Goal: Task Accomplishment & Management: Use online tool/utility

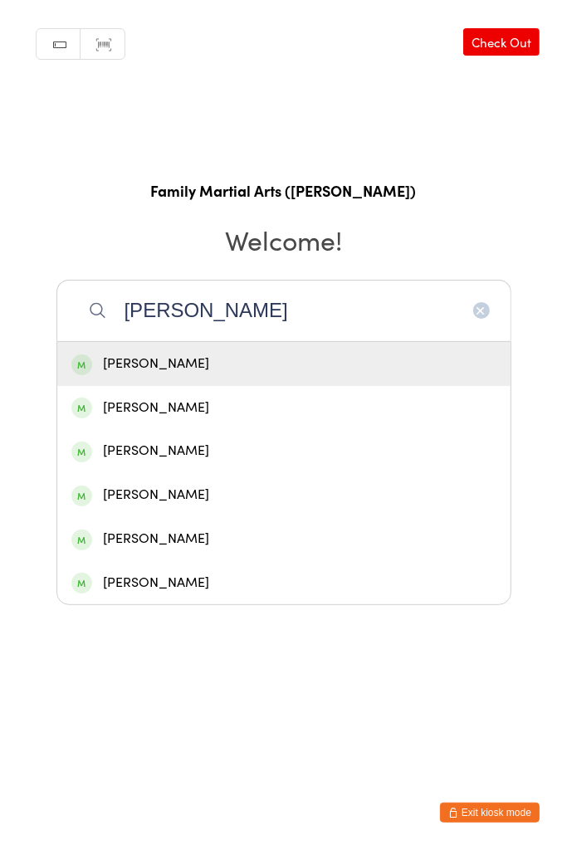
type input "[PERSON_NAME]"
click at [202, 370] on div "[PERSON_NAME]" at bounding box center [283, 364] width 425 height 22
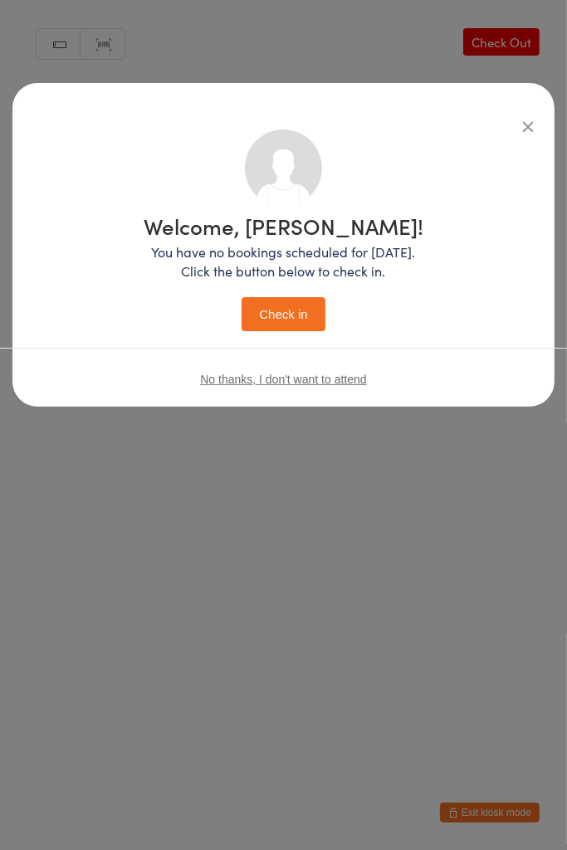
click at [297, 305] on button "Check in" at bounding box center [282, 314] width 83 height 34
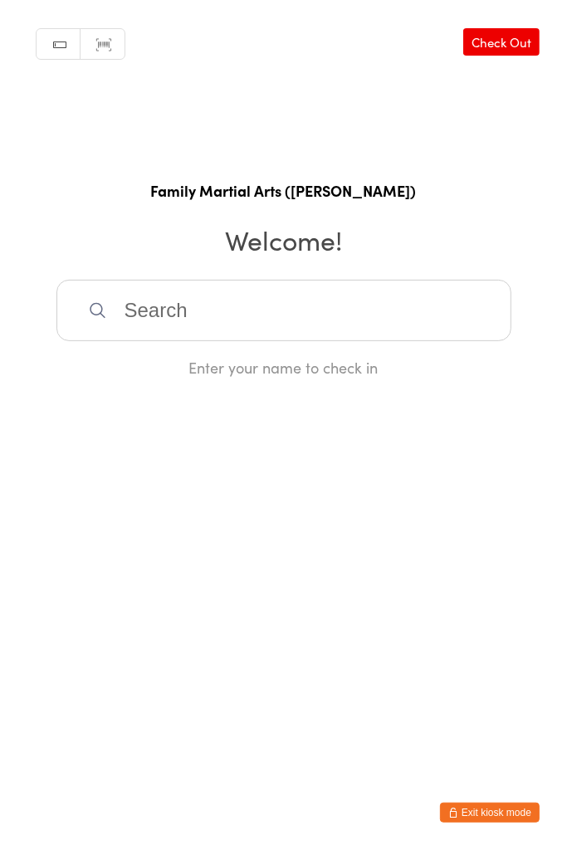
click at [314, 309] on input "search" at bounding box center [283, 310] width 455 height 61
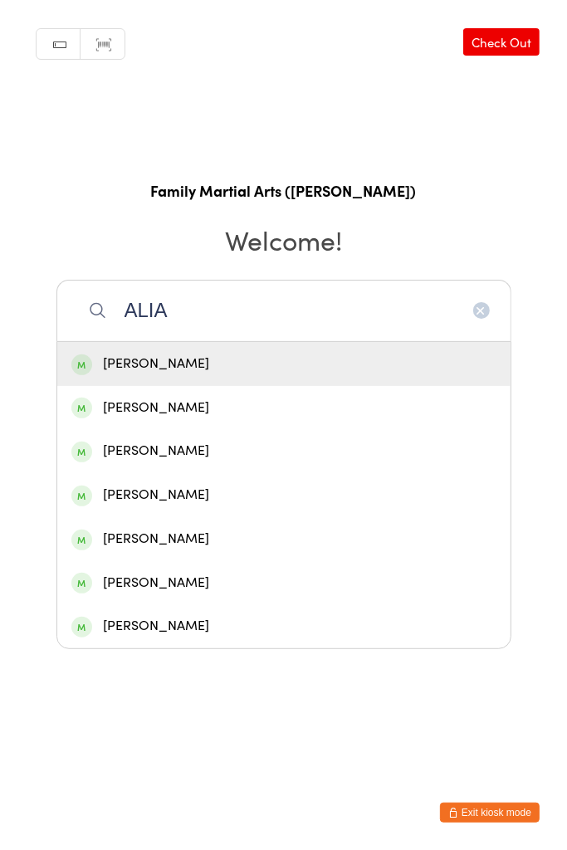
type input "ALIA"
click at [313, 369] on div "[PERSON_NAME]" at bounding box center [283, 364] width 425 height 22
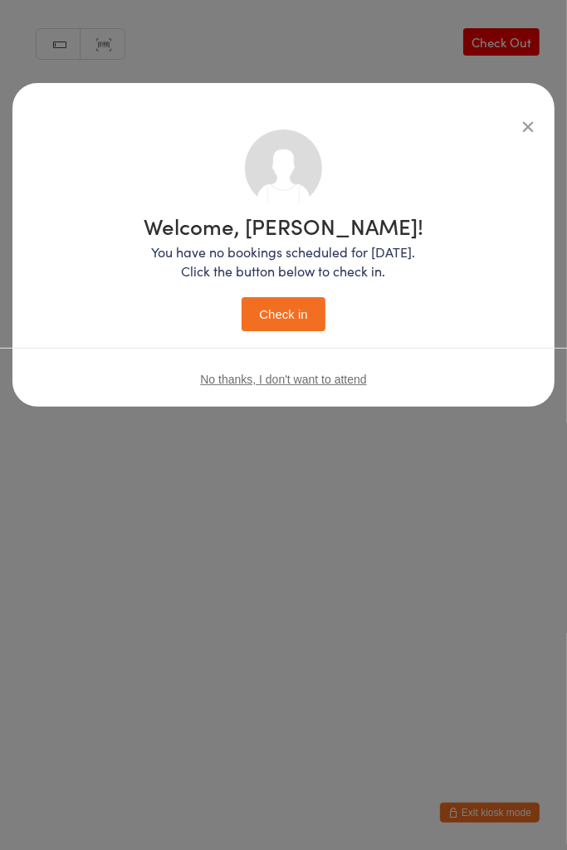
click at [278, 304] on button "Check in" at bounding box center [282, 314] width 83 height 34
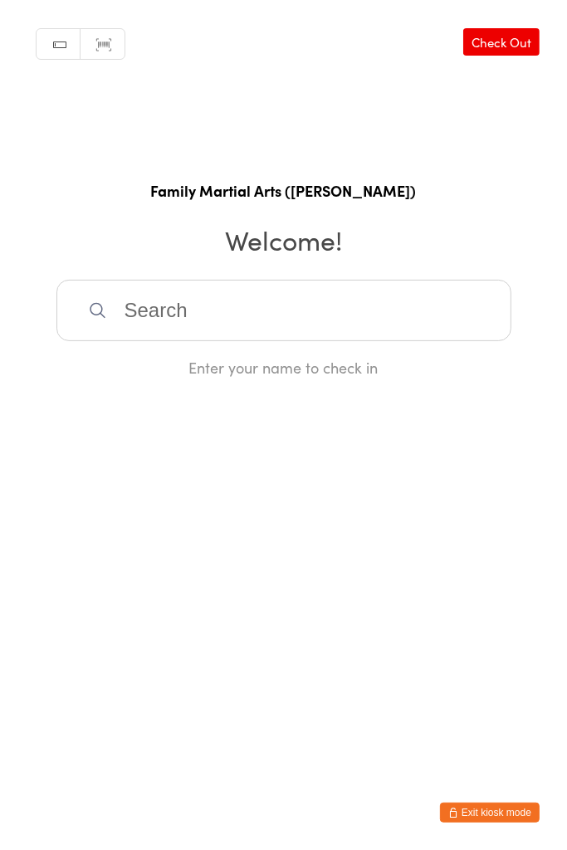
click at [127, 280] on input "search" at bounding box center [283, 310] width 455 height 61
type input "Y"
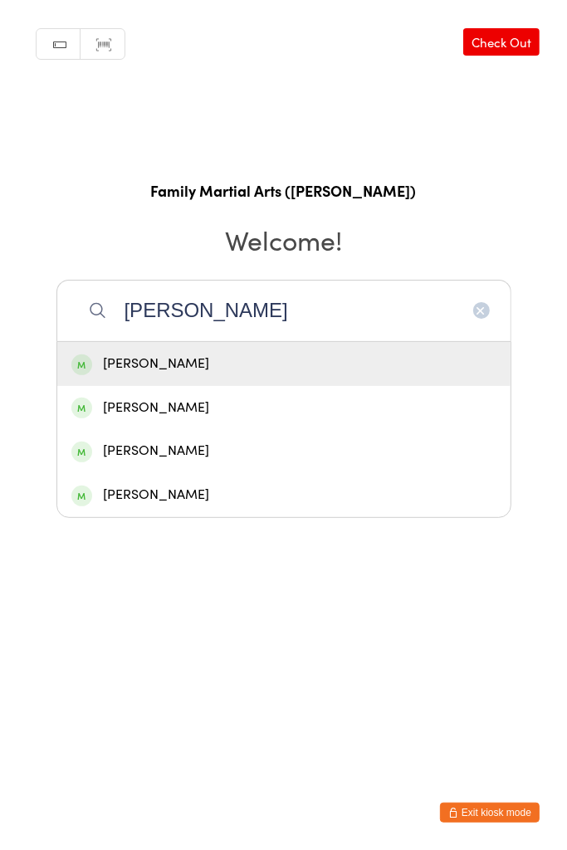
type input "[PERSON_NAME]"
click at [143, 361] on div "[PERSON_NAME]" at bounding box center [283, 364] width 425 height 22
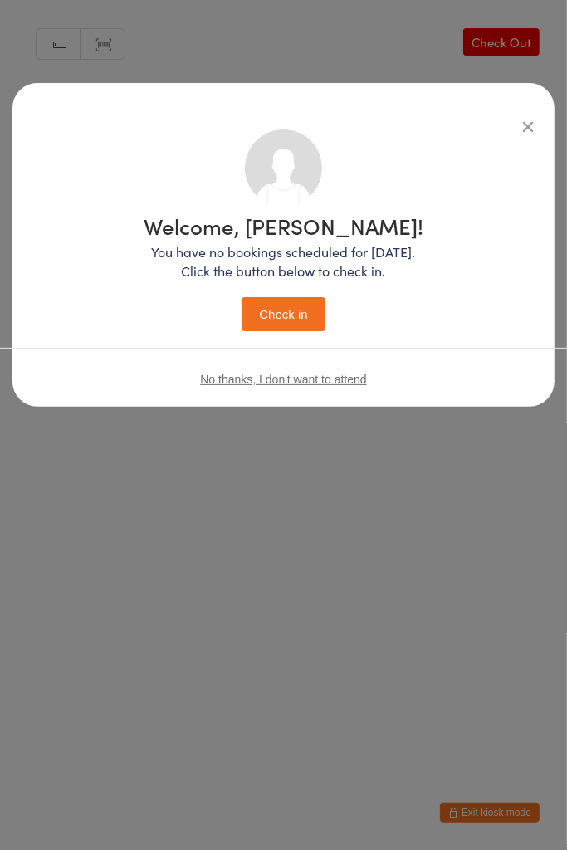
click at [268, 314] on button "Check in" at bounding box center [282, 314] width 83 height 34
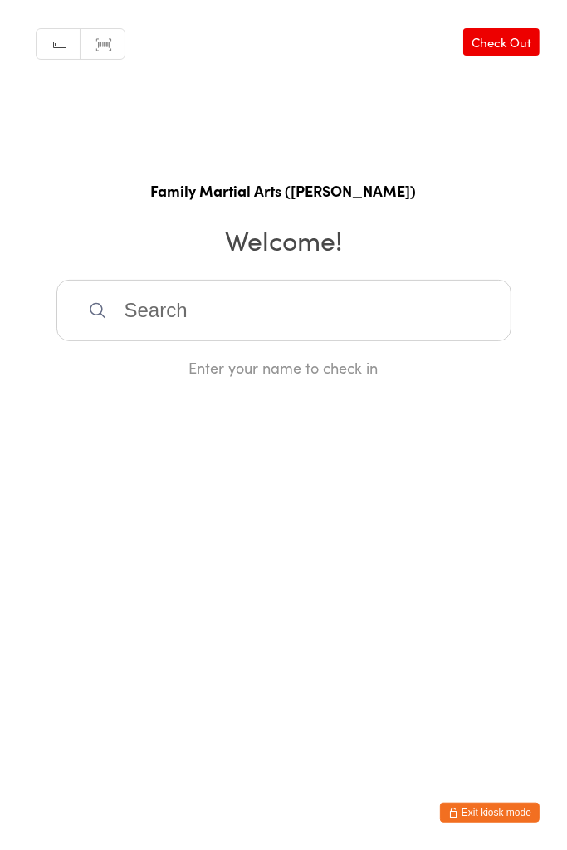
click at [146, 290] on input "search" at bounding box center [283, 310] width 455 height 61
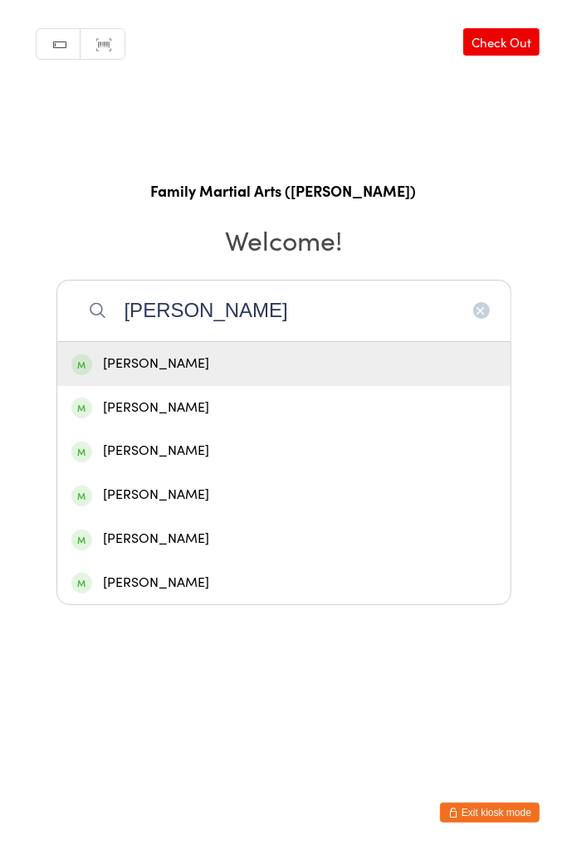
type input "[PERSON_NAME]"
click at [115, 358] on div "[PERSON_NAME]" at bounding box center [283, 364] width 425 height 22
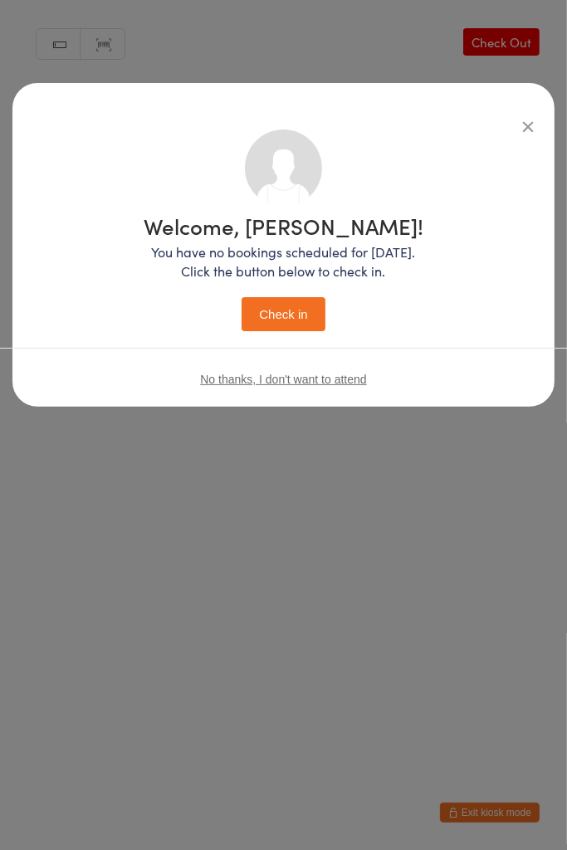
click at [275, 297] on button "Check in" at bounding box center [282, 314] width 83 height 34
click at [276, 312] on button "Check in" at bounding box center [282, 314] width 83 height 34
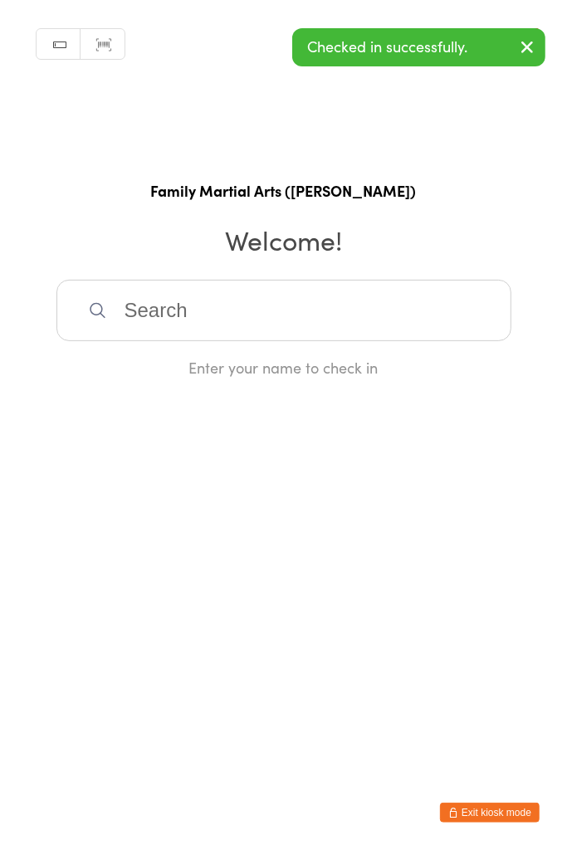
click at [135, 310] on input "search" at bounding box center [283, 310] width 455 height 61
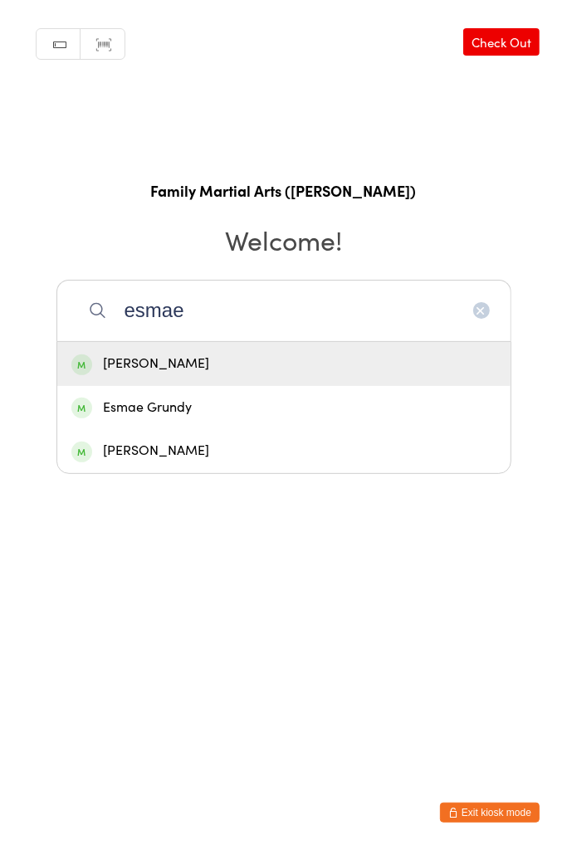
type input "esmae"
click at [124, 354] on div "[PERSON_NAME]" at bounding box center [283, 364] width 425 height 22
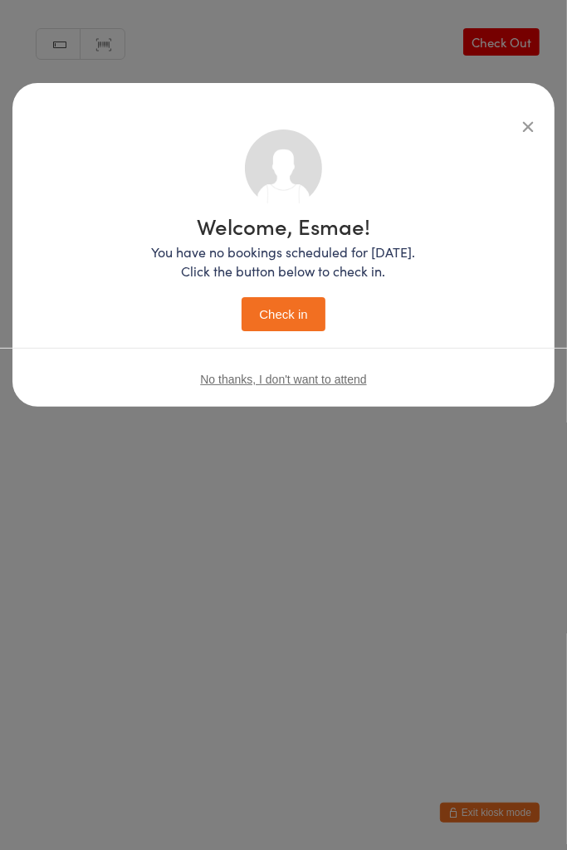
click at [290, 299] on button "Check in" at bounding box center [282, 314] width 83 height 34
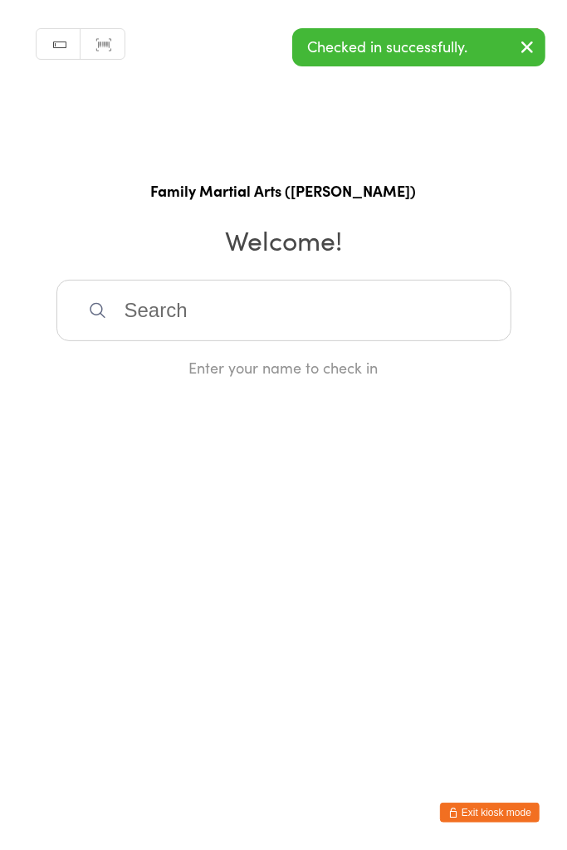
click at [309, 298] on input "search" at bounding box center [283, 310] width 455 height 61
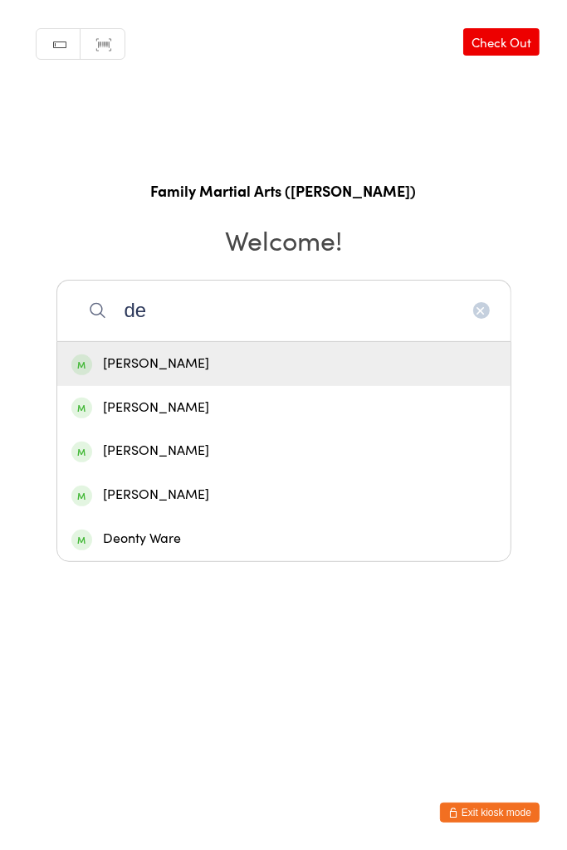
type input "de"
click at [225, 458] on div "[PERSON_NAME]" at bounding box center [283, 451] width 425 height 22
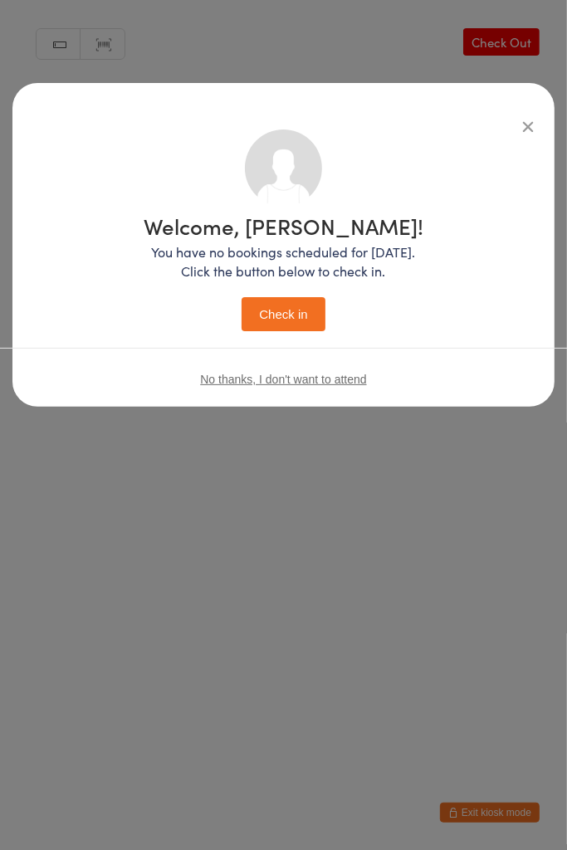
click at [296, 317] on button "Check in" at bounding box center [282, 314] width 83 height 34
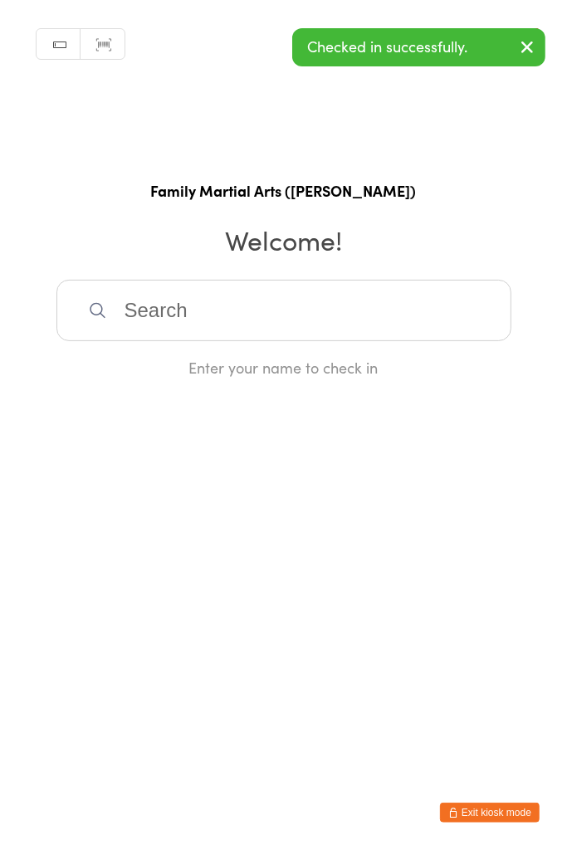
click at [233, 318] on input "search" at bounding box center [283, 310] width 455 height 61
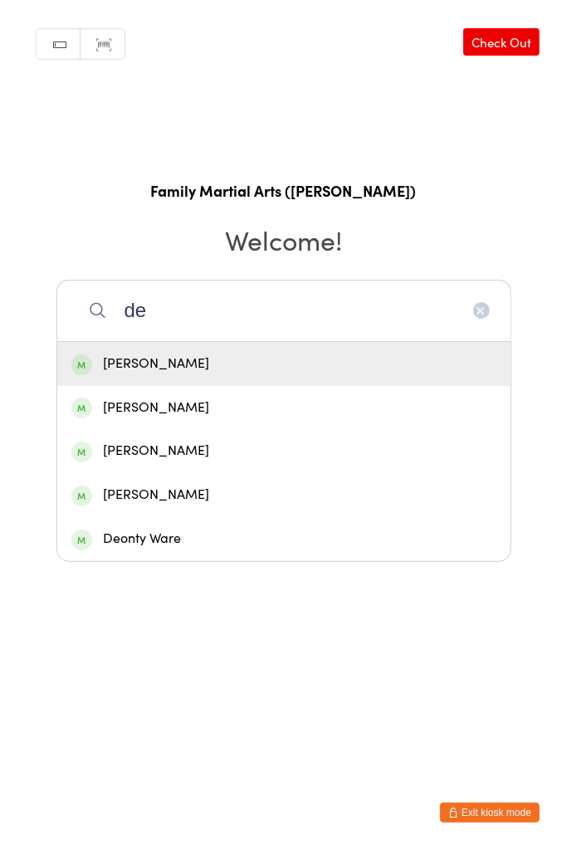
type input "de"
click at [183, 507] on div "[PERSON_NAME]" at bounding box center [283, 495] width 453 height 44
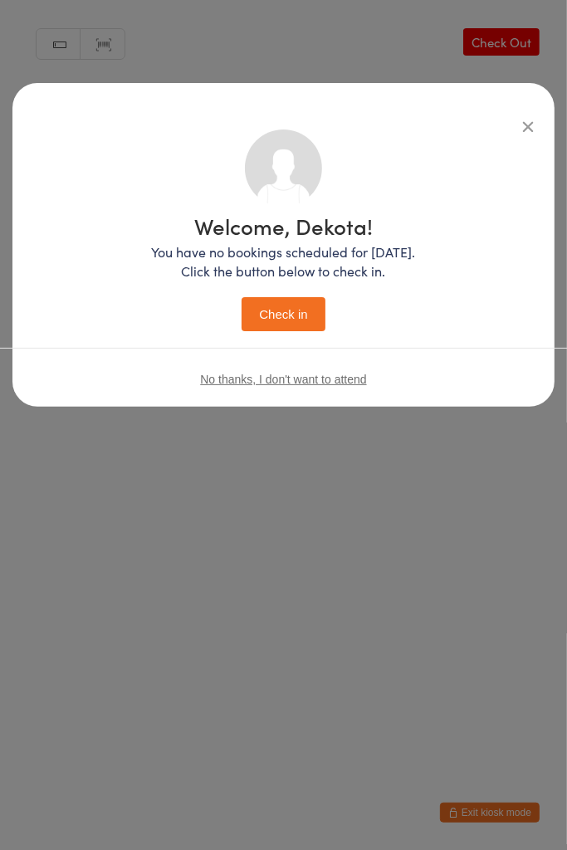
click at [299, 317] on button "Check in" at bounding box center [282, 314] width 83 height 34
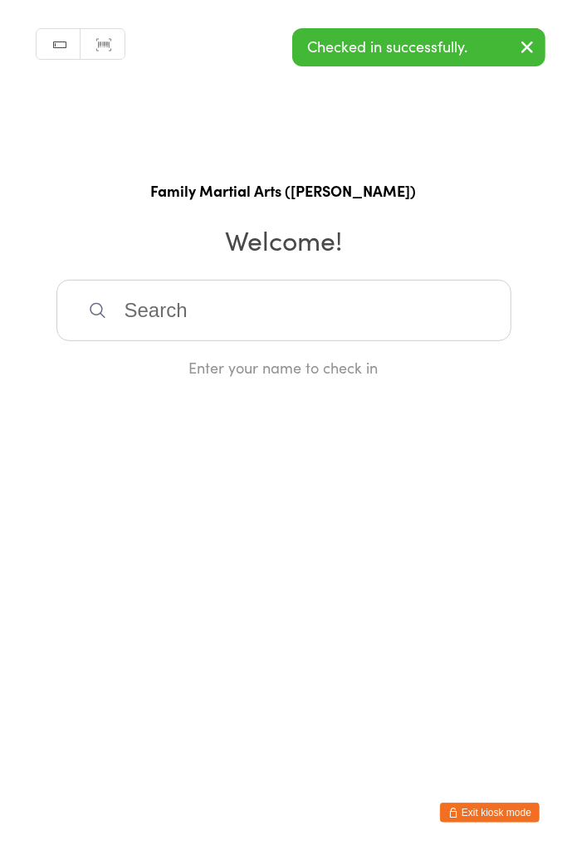
click at [271, 314] on input "search" at bounding box center [283, 310] width 455 height 61
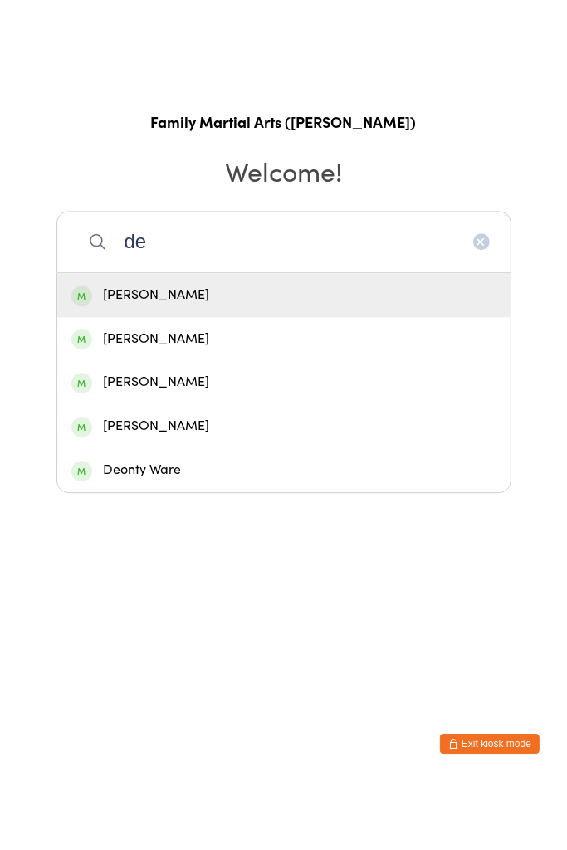
type input "de"
click at [213, 542] on div "Deonty Ware" at bounding box center [283, 539] width 425 height 22
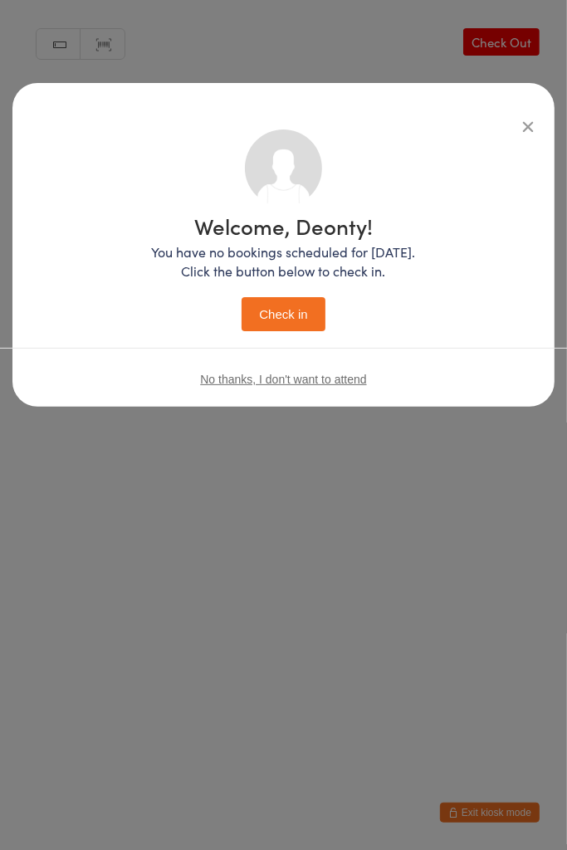
click at [302, 314] on button "Check in" at bounding box center [282, 314] width 83 height 34
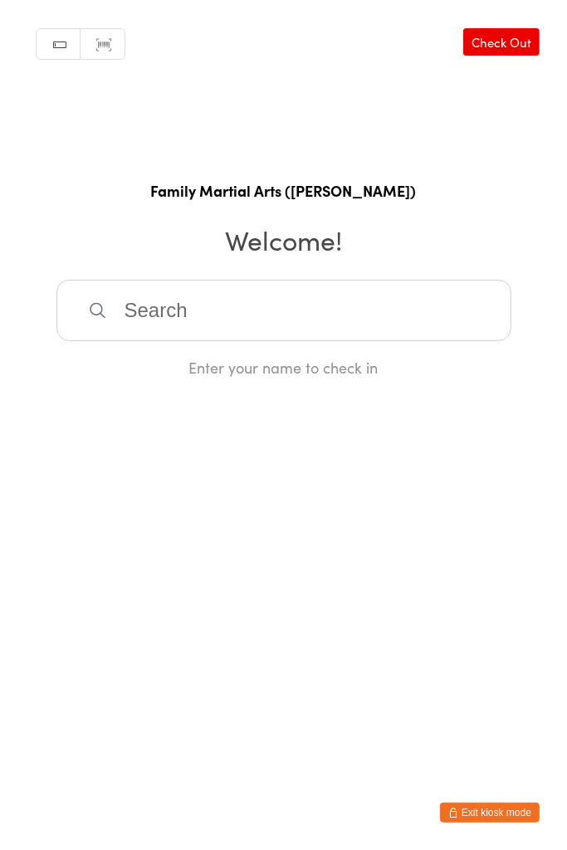
click at [233, 299] on input "search" at bounding box center [283, 310] width 455 height 61
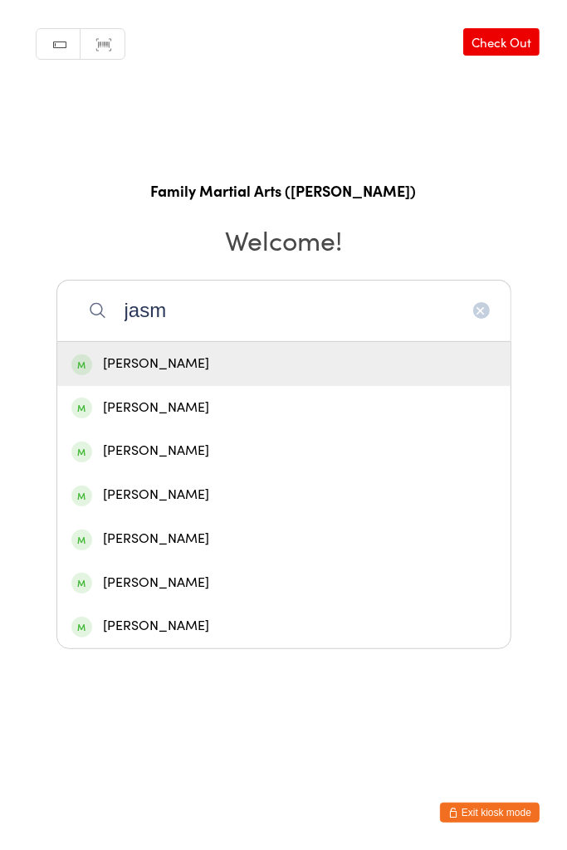
type input "jasm"
click at [217, 452] on div "[PERSON_NAME]" at bounding box center [283, 451] width 425 height 22
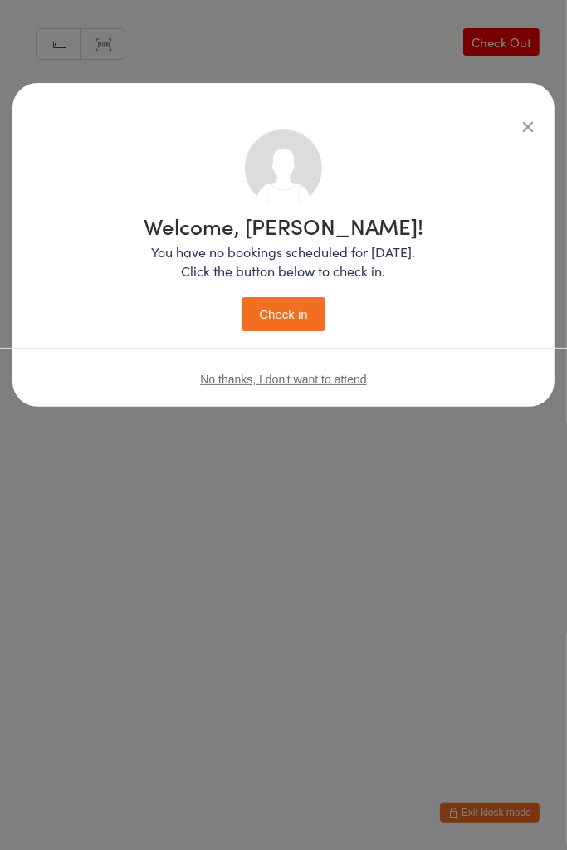
click at [289, 324] on button "Check in" at bounding box center [282, 314] width 83 height 34
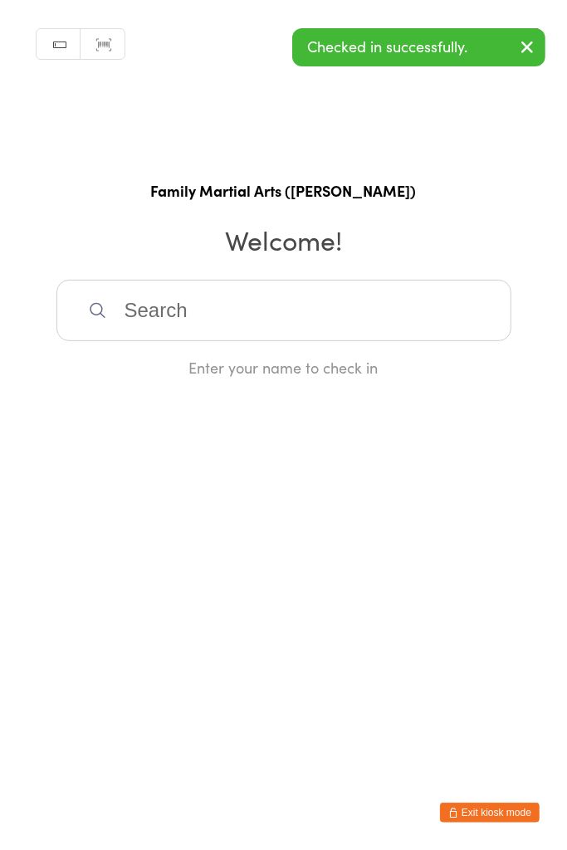
click at [297, 304] on input "search" at bounding box center [283, 310] width 455 height 61
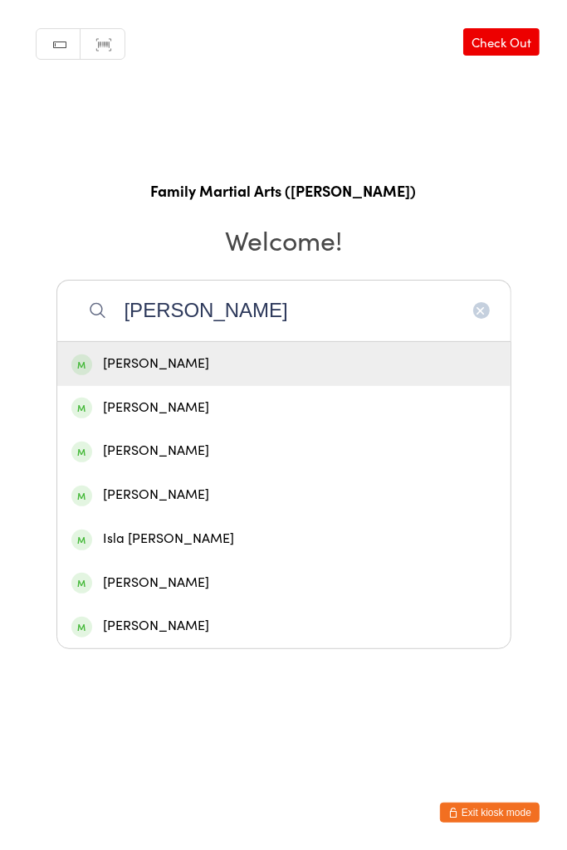
type input "[PERSON_NAME]"
click at [229, 407] on div "[PERSON_NAME]" at bounding box center [283, 408] width 425 height 22
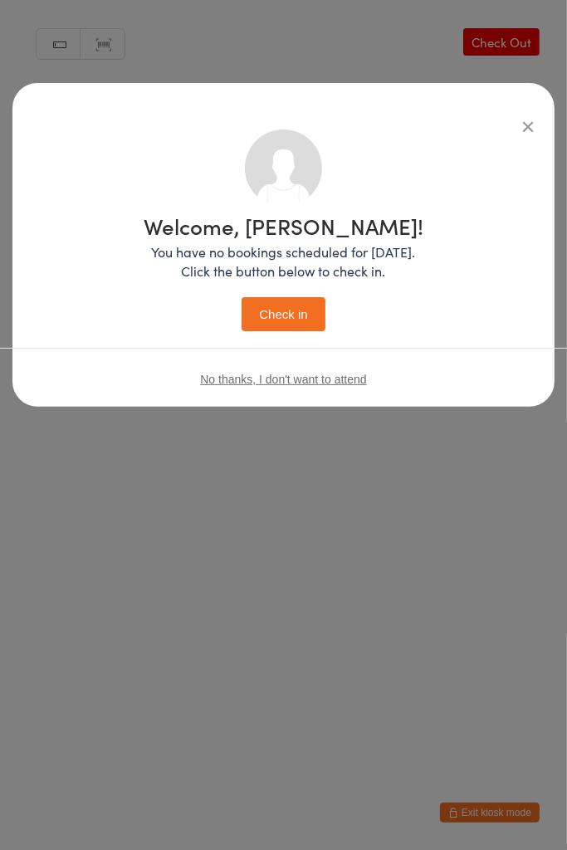
click at [295, 306] on button "Check in" at bounding box center [282, 314] width 83 height 34
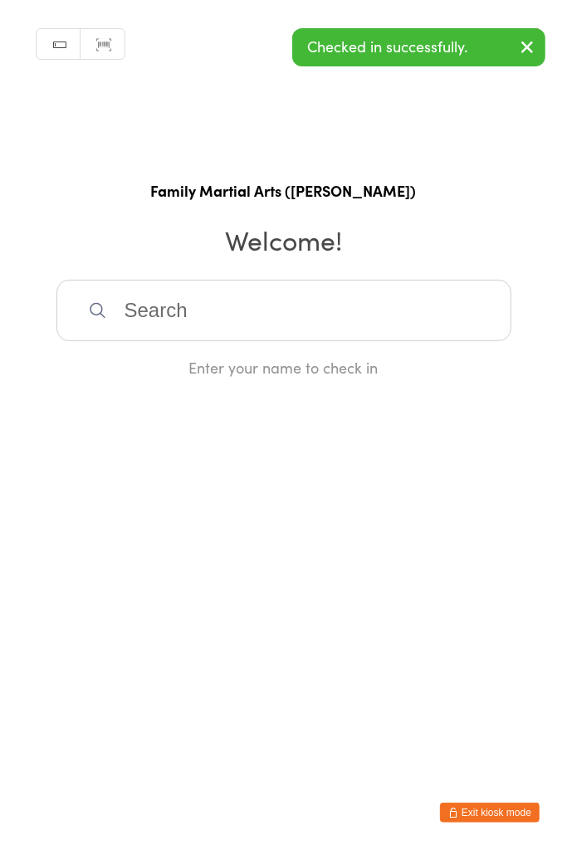
click at [242, 306] on input "search" at bounding box center [283, 310] width 455 height 61
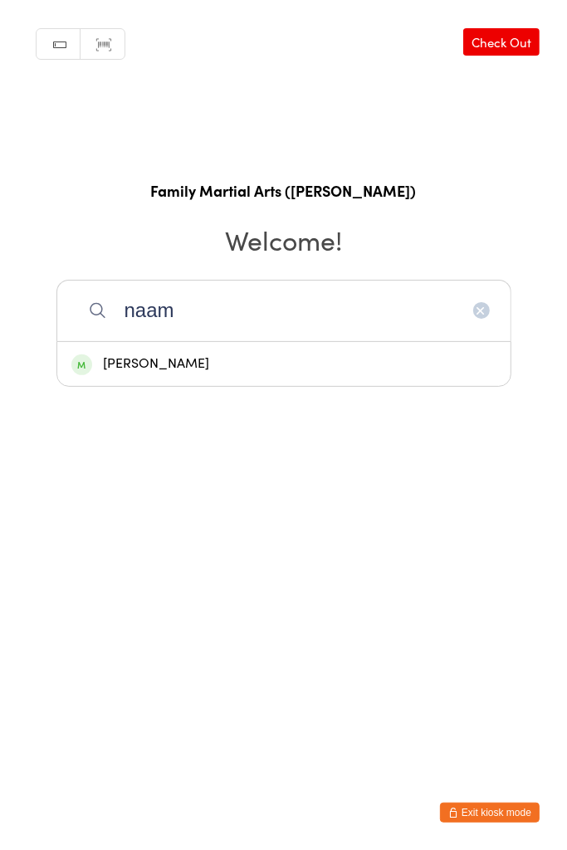
type input "naam"
click at [217, 355] on div "[PERSON_NAME]" at bounding box center [283, 364] width 425 height 22
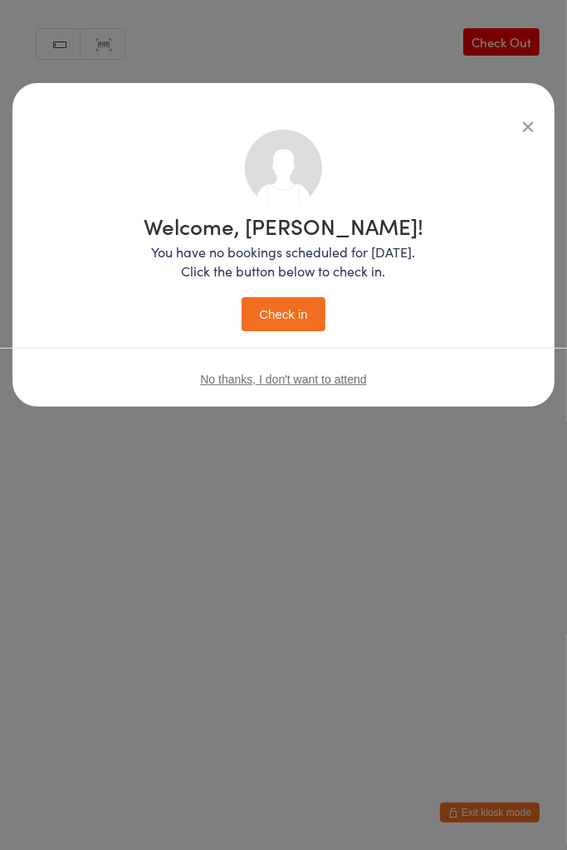
click at [300, 320] on button "Check in" at bounding box center [282, 314] width 83 height 34
